Goal: Task Accomplishment & Management: Manage account settings

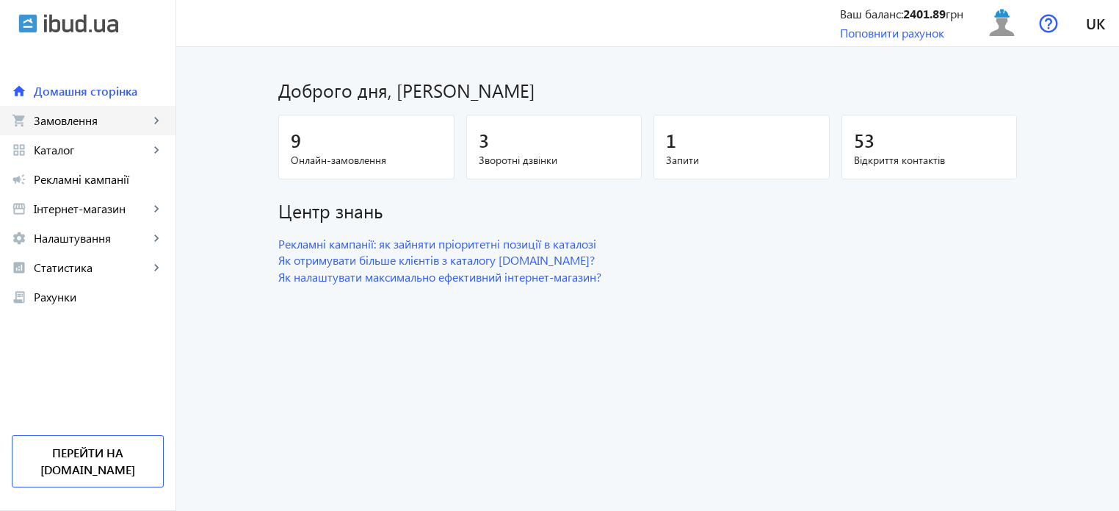
click at [89, 117] on span "Замовлення" at bounding box center [91, 120] width 115 height 15
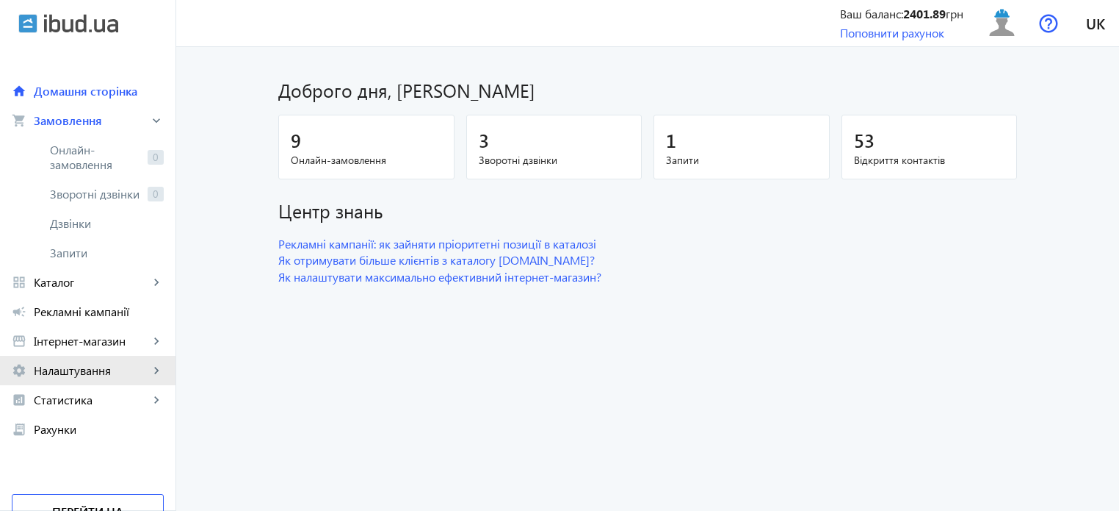
click at [104, 372] on span "Налаштування" at bounding box center [91, 370] width 115 height 15
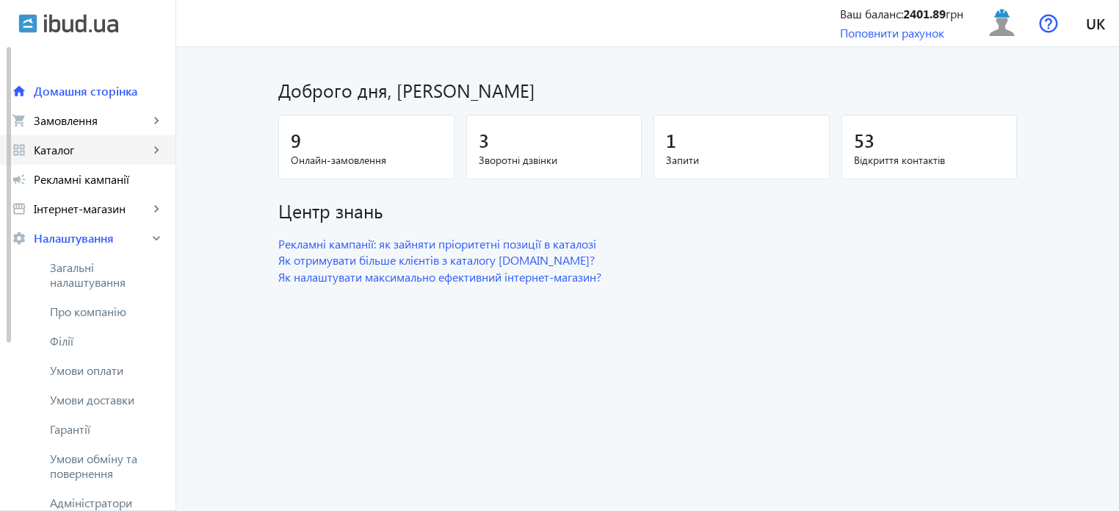
click at [80, 149] on span "Каталог" at bounding box center [91, 150] width 115 height 15
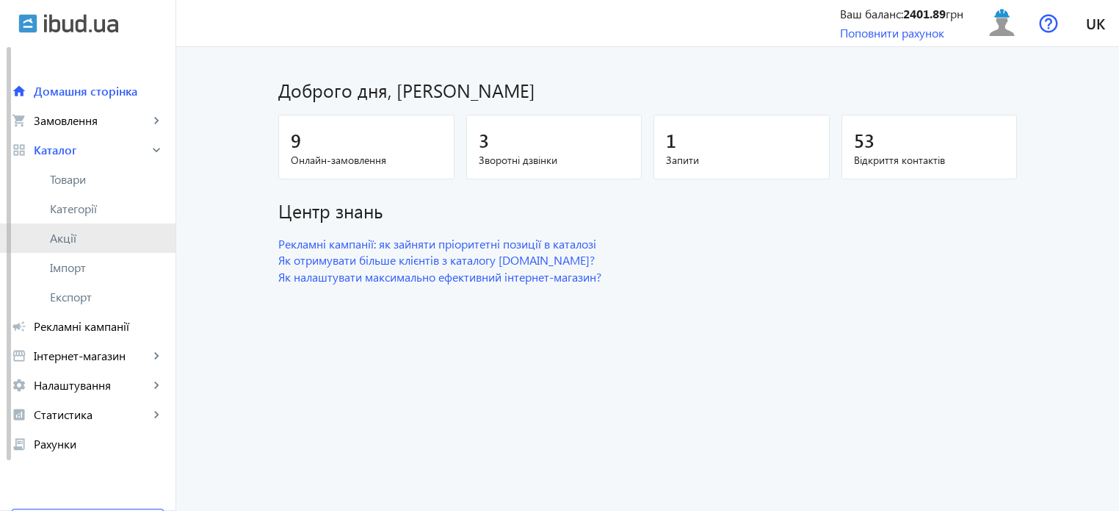
click at [76, 236] on span "Акції" at bounding box center [107, 238] width 114 height 15
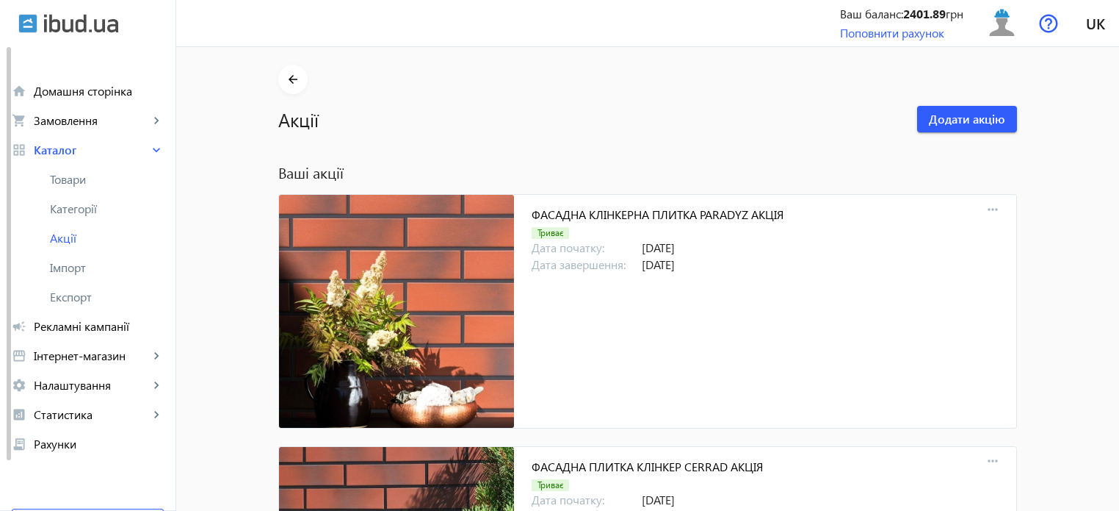
scroll to position [9832, 0]
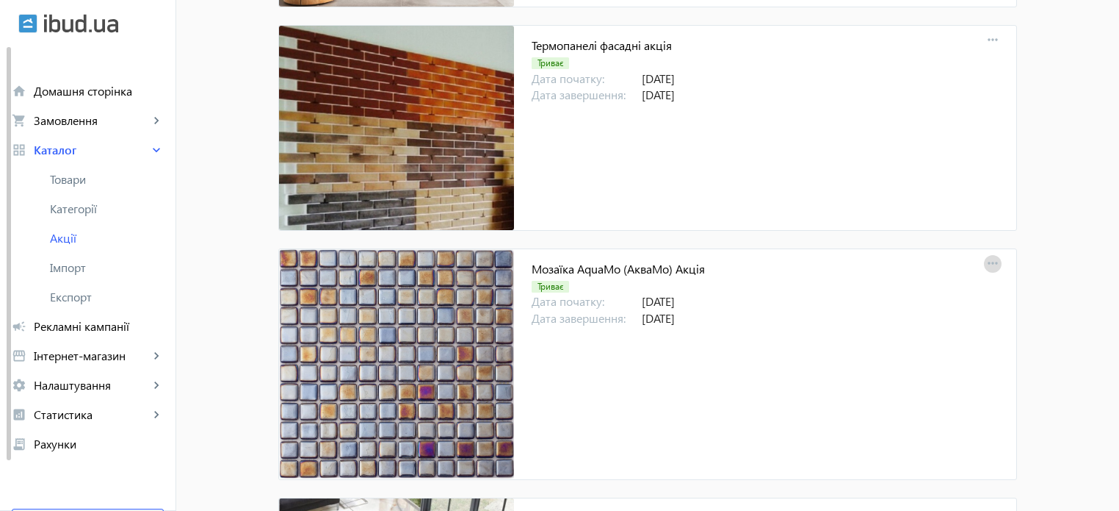
click at [986, 253] on mat-icon "more_horiz" at bounding box center [993, 263] width 21 height 21
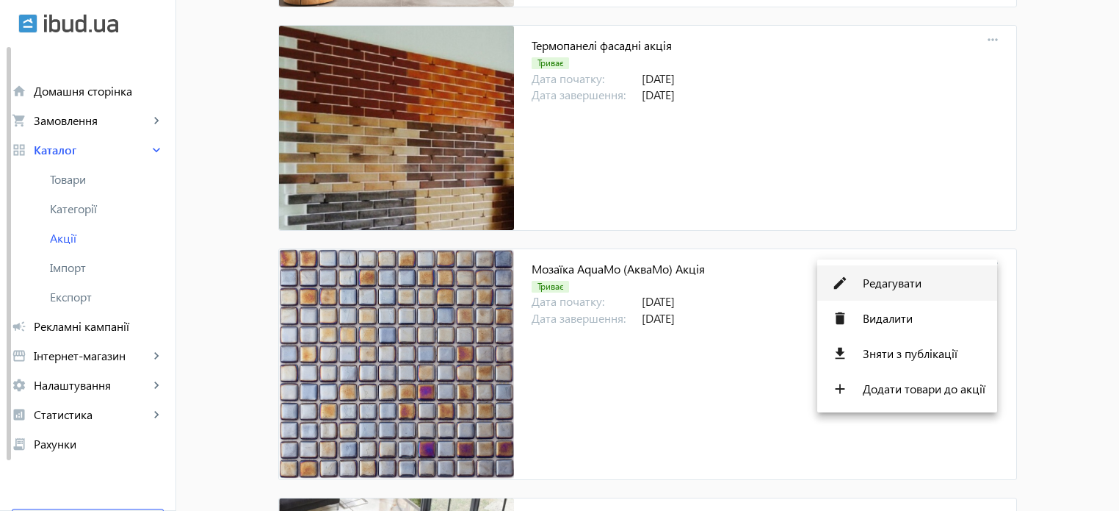
click at [906, 287] on span "Редагувати" at bounding box center [924, 283] width 123 height 12
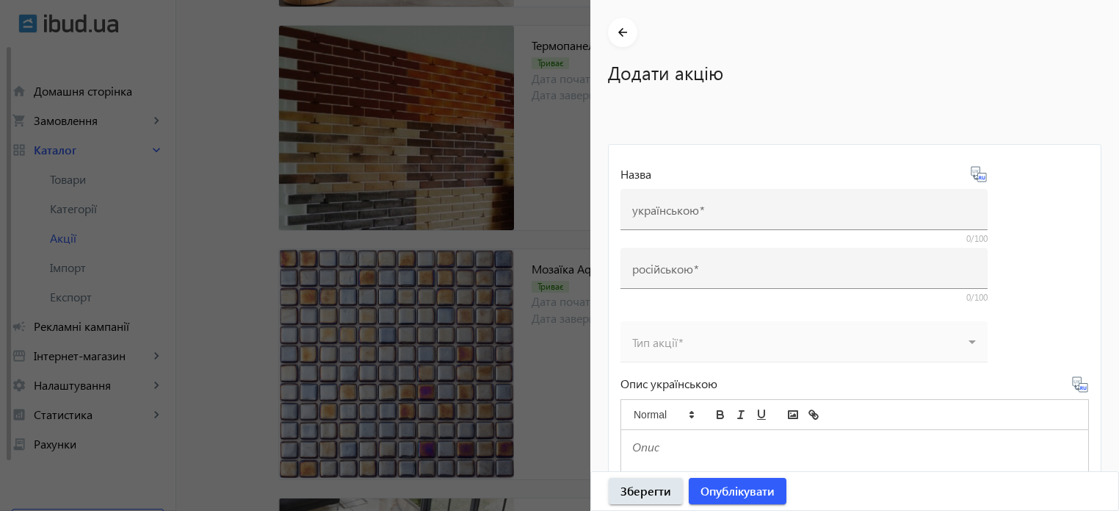
type input "Мозаїка AquaMo (АкваМо) Акція"
type input "Мозаика AquaMo (Аквамо) Акция"
type input "31.12.2025"
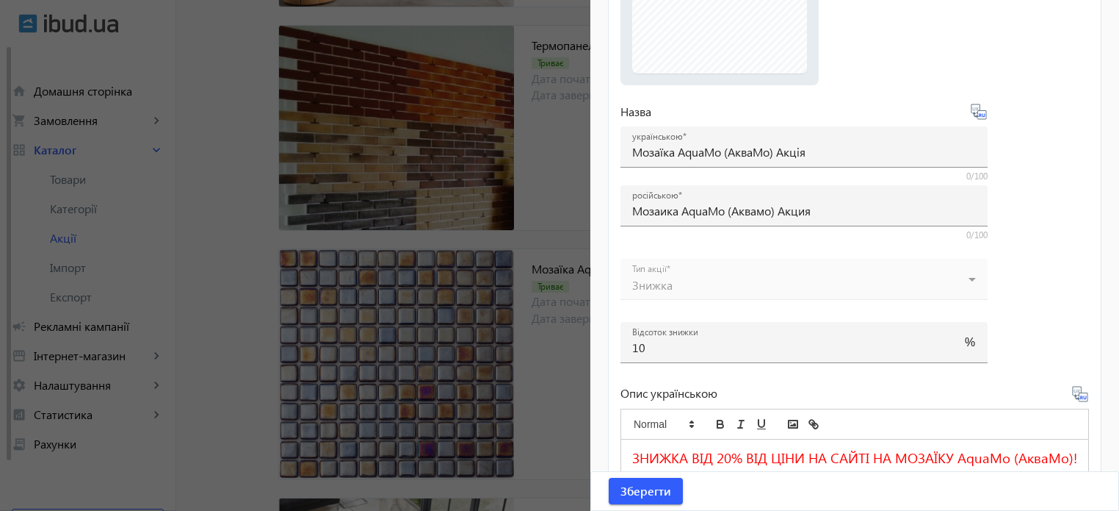
scroll to position [367, 0]
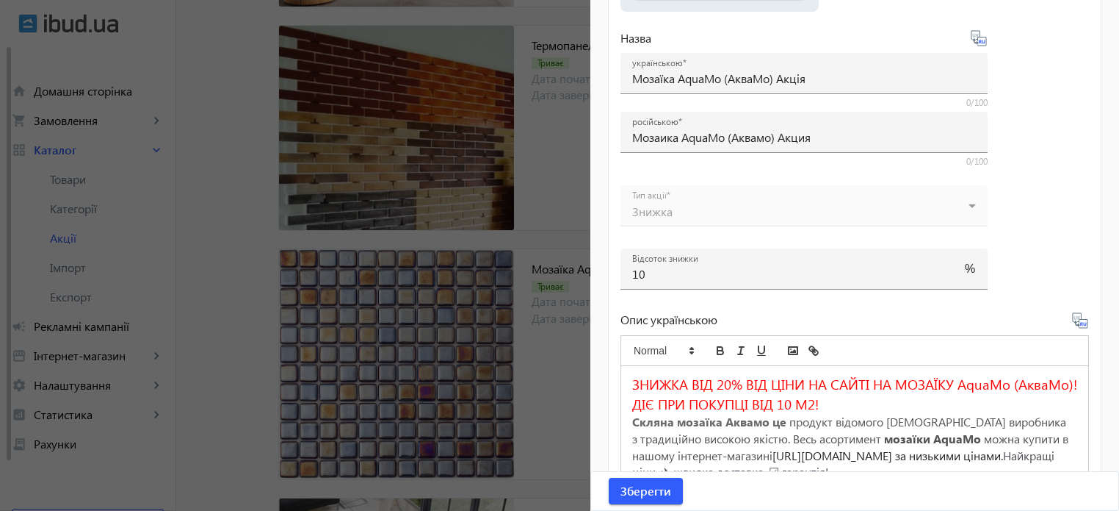
click at [560, 184] on div at bounding box center [559, 255] width 1119 height 511
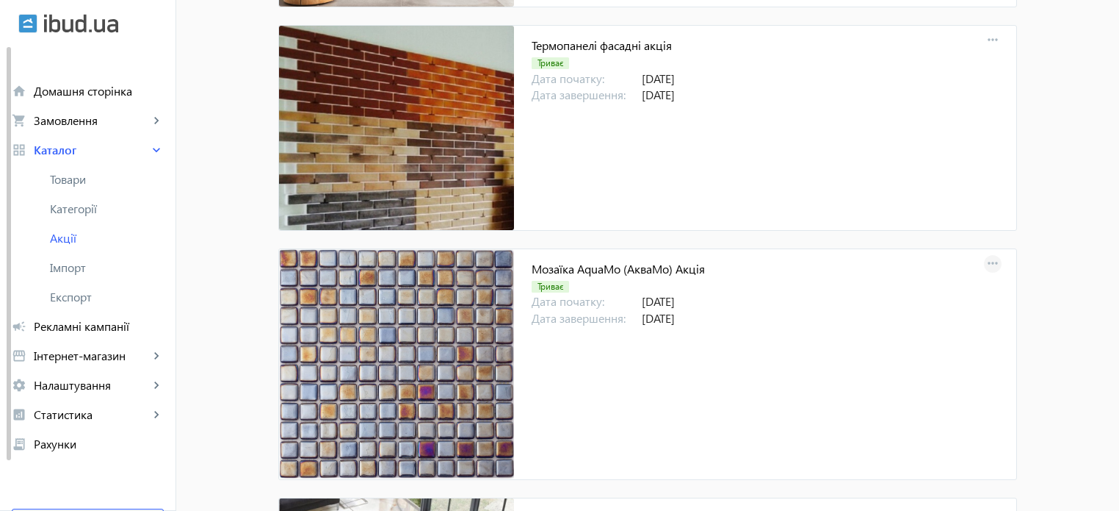
click at [987, 253] on mat-icon "more_horiz" at bounding box center [993, 263] width 21 height 21
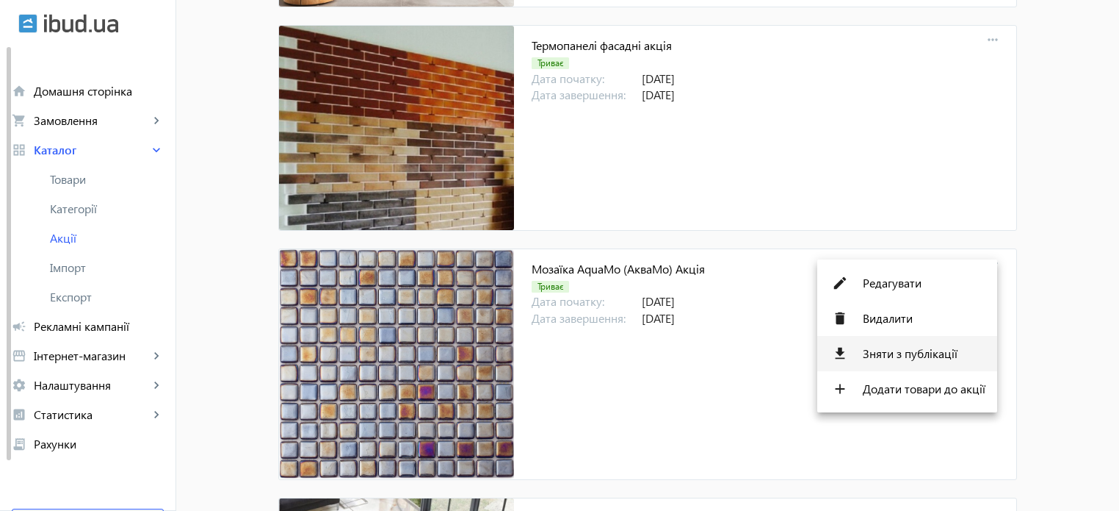
click at [928, 351] on span "Зняти з публікації" at bounding box center [924, 353] width 123 height 12
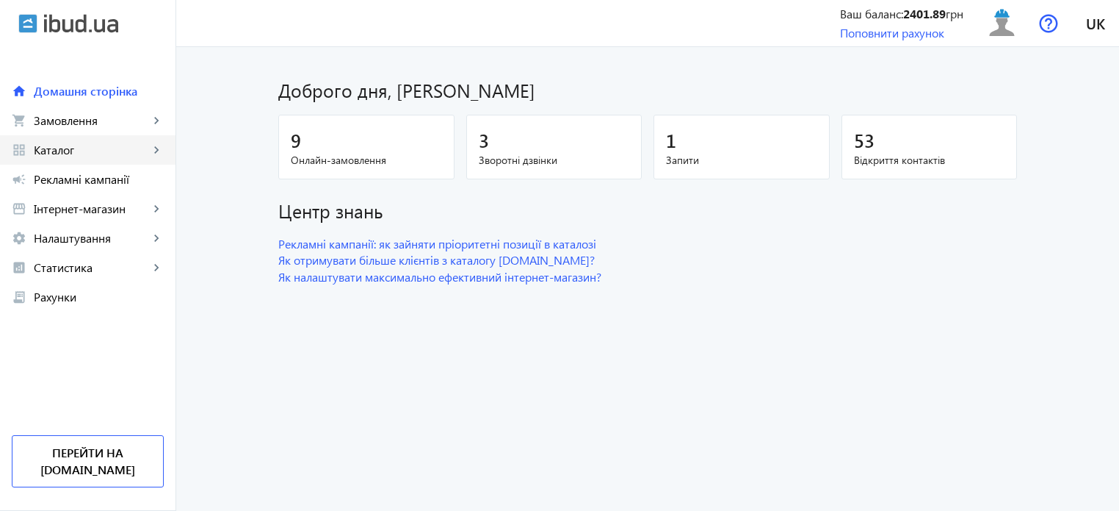
click at [89, 151] on span "Каталог" at bounding box center [91, 150] width 115 height 15
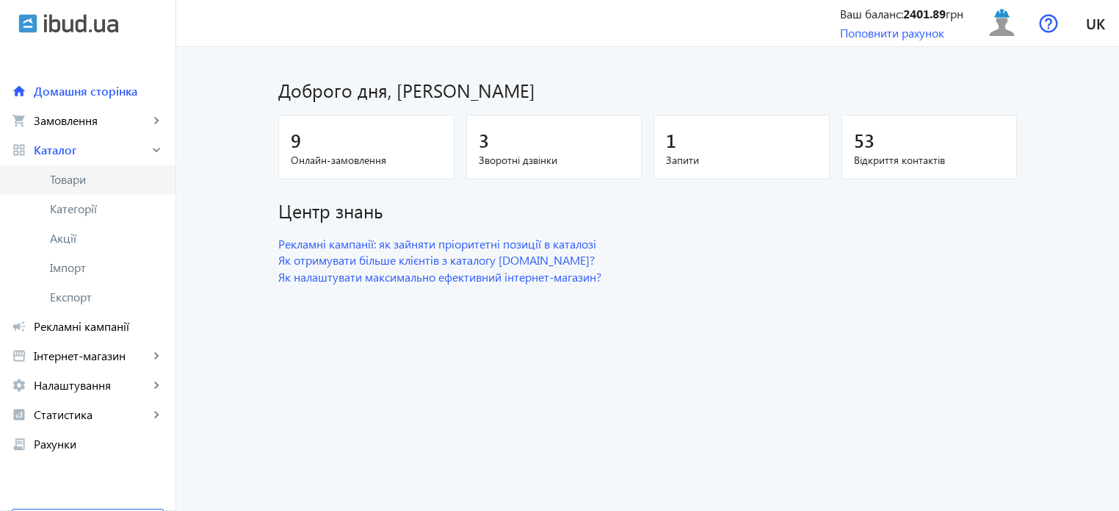
click at [68, 178] on span "Товари" at bounding box center [107, 179] width 114 height 15
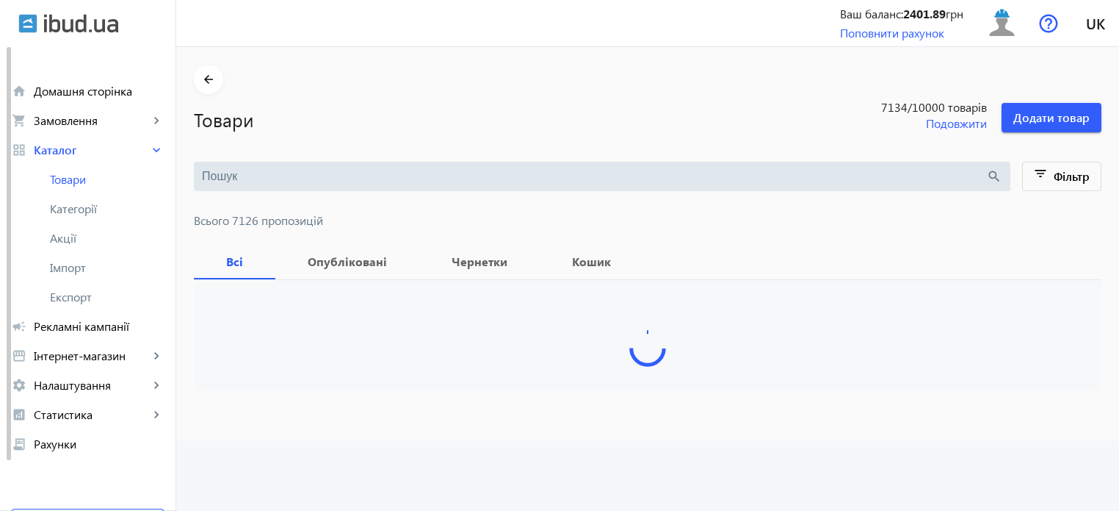
click at [246, 178] on input "search" at bounding box center [594, 176] width 784 height 16
click at [232, 178] on input "search" at bounding box center [594, 176] width 784 height 16
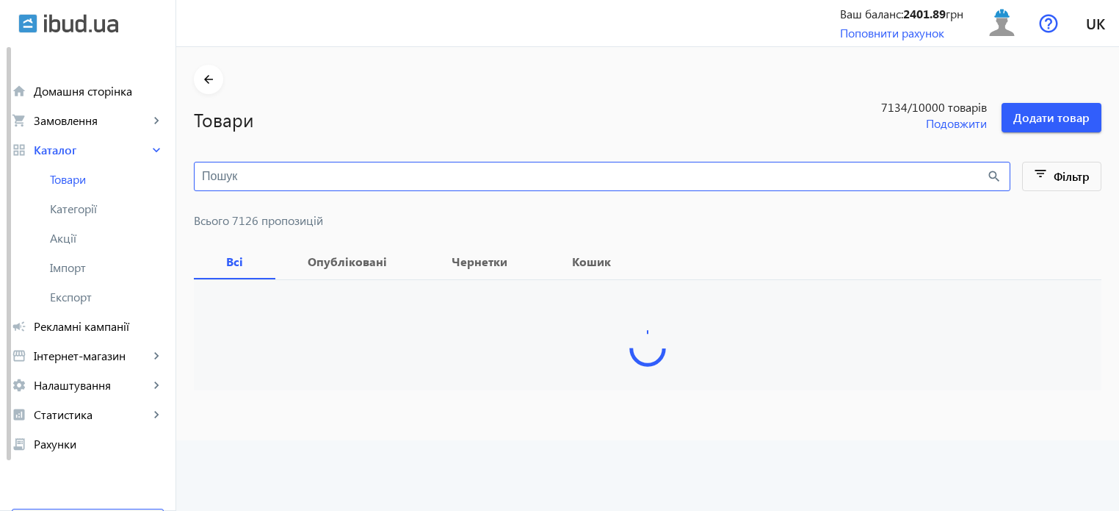
paste input "Travertin Beige"
type input "Travertin Beige"
